Goal: Check status: Check status

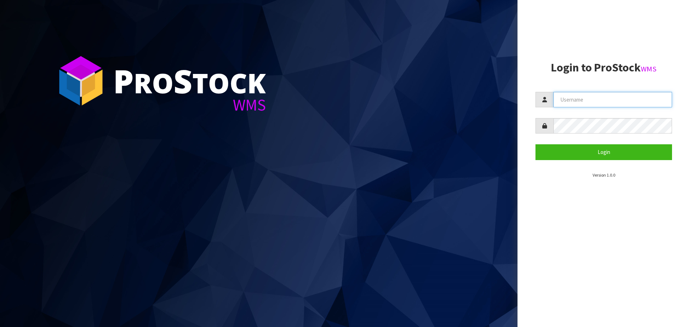
drag, startPoint x: 569, startPoint y: 99, endPoint x: 570, endPoint y: 111, distance: 11.6
click at [569, 99] on input "text" at bounding box center [612, 99] width 119 height 15
type input "[EMAIL_ADDRESS][DOMAIN_NAME]"
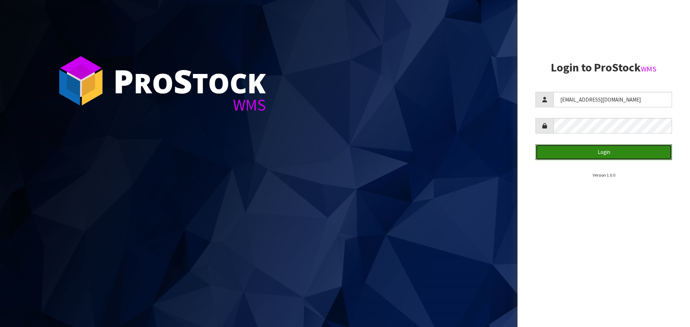
click at [561, 155] on button "Login" at bounding box center [603, 151] width 137 height 15
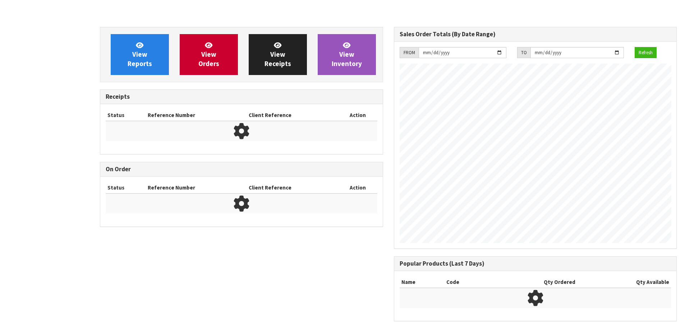
scroll to position [414, 294]
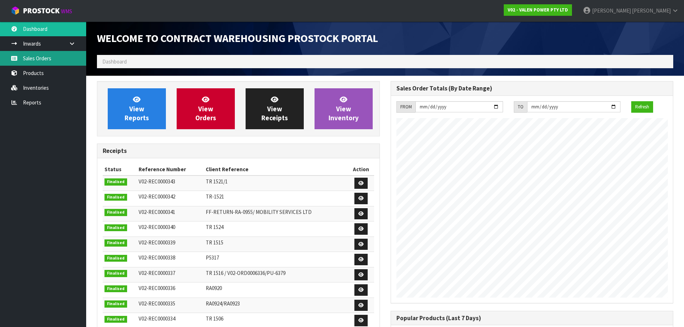
click at [42, 63] on link "Sales Orders" at bounding box center [43, 58] width 86 height 15
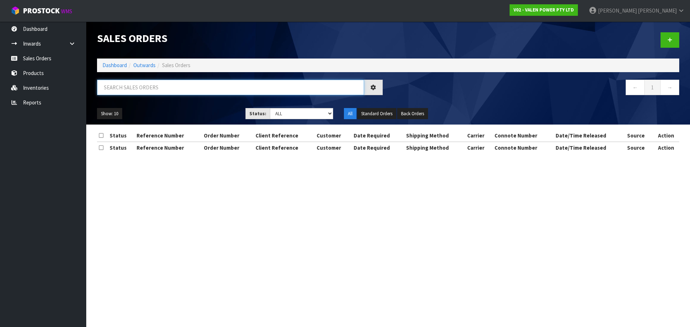
click at [114, 90] on input "text" at bounding box center [230, 87] width 267 height 15
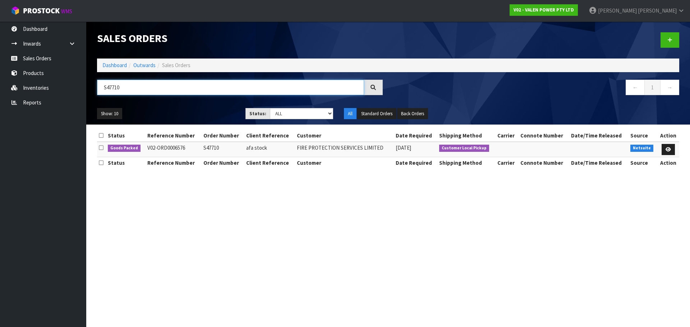
click at [150, 88] on input "S47710" at bounding box center [230, 87] width 267 height 15
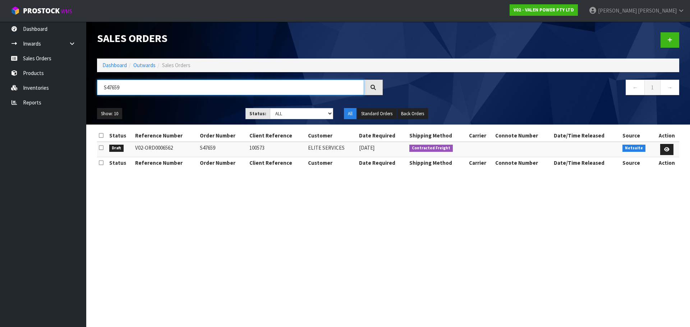
click at [142, 86] on input "S47659" at bounding box center [230, 87] width 267 height 15
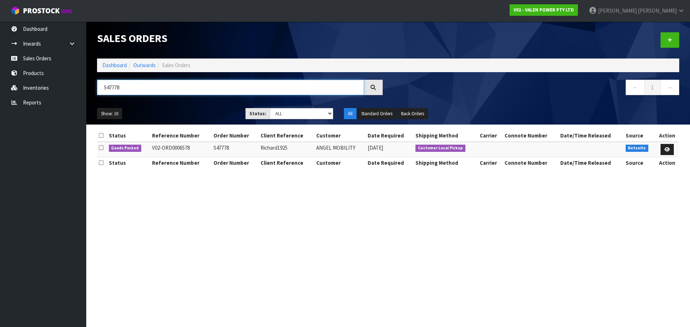
click at [128, 91] on input "S47778" at bounding box center [230, 87] width 267 height 15
click at [154, 88] on input "S47782" at bounding box center [230, 87] width 267 height 15
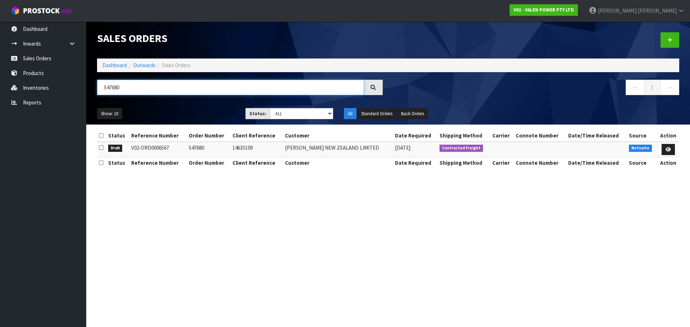
type input "S47680"
